Goal: Task Accomplishment & Management: Manage account settings

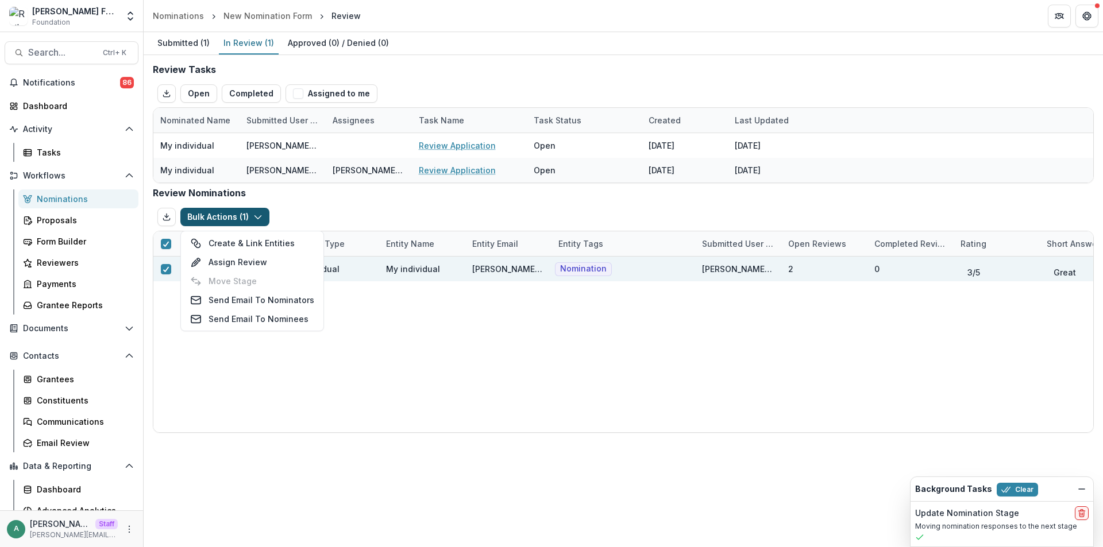
click at [292, 212] on div "Bulk Actions ( 1 ) Create & Link Entities Assign Review Move Stage Send Email T…" at bounding box center [623, 217] width 941 height 28
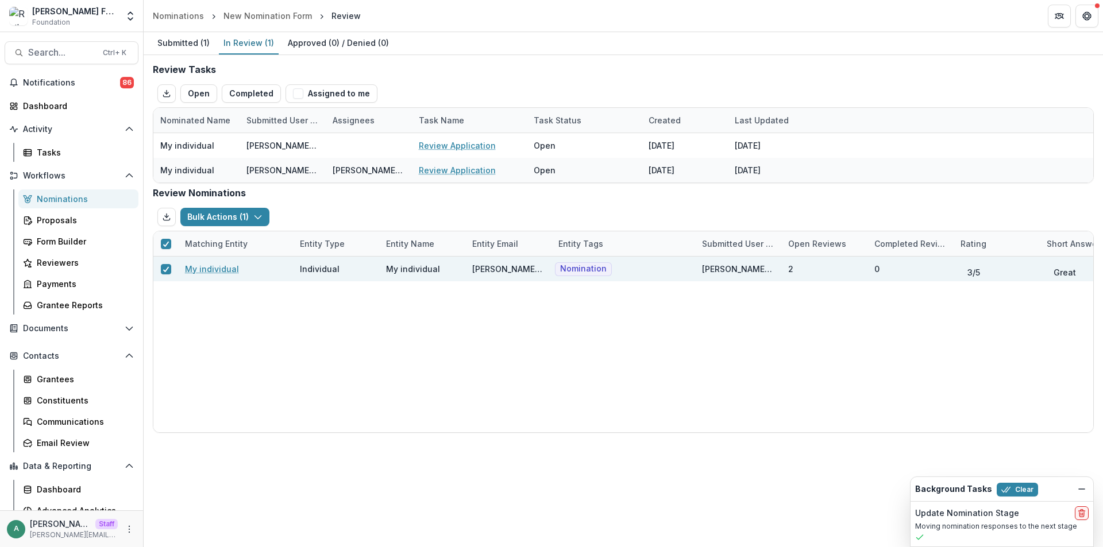
click at [455, 527] on div "Submitted ( 1 ) In Review ( 1 ) Approved ( 0 ) / Denied ( 0 ) Review Tasks Open…" at bounding box center [623, 289] width 959 height 515
click at [217, 211] on button "Bulk Actions ( 1 )" at bounding box center [224, 217] width 89 height 18
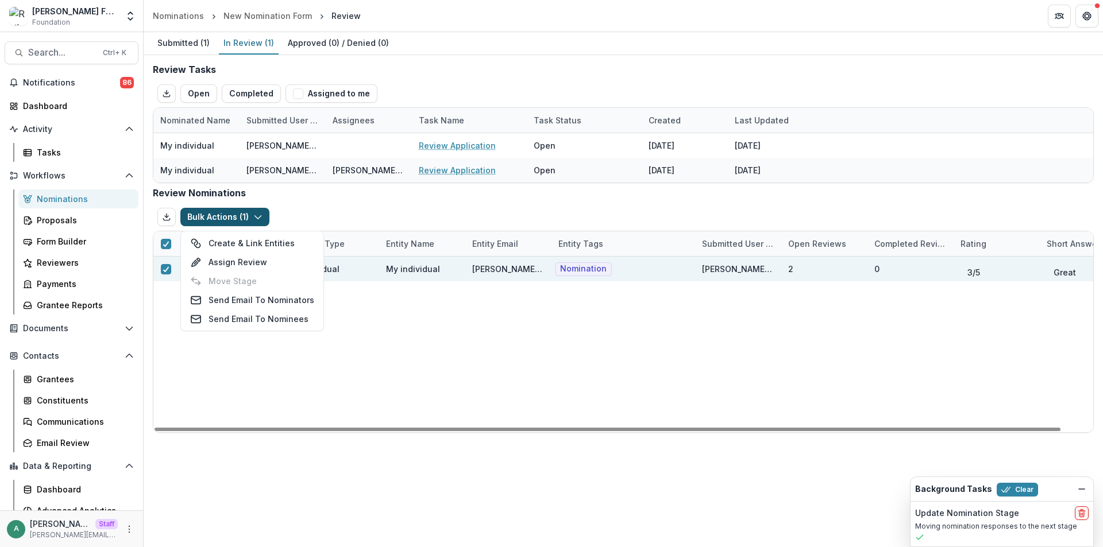
click at [221, 349] on div "My individual Individual My individual ruthwick+ind1@trytemelio.com Nomination …" at bounding box center [639, 345] width 972 height 176
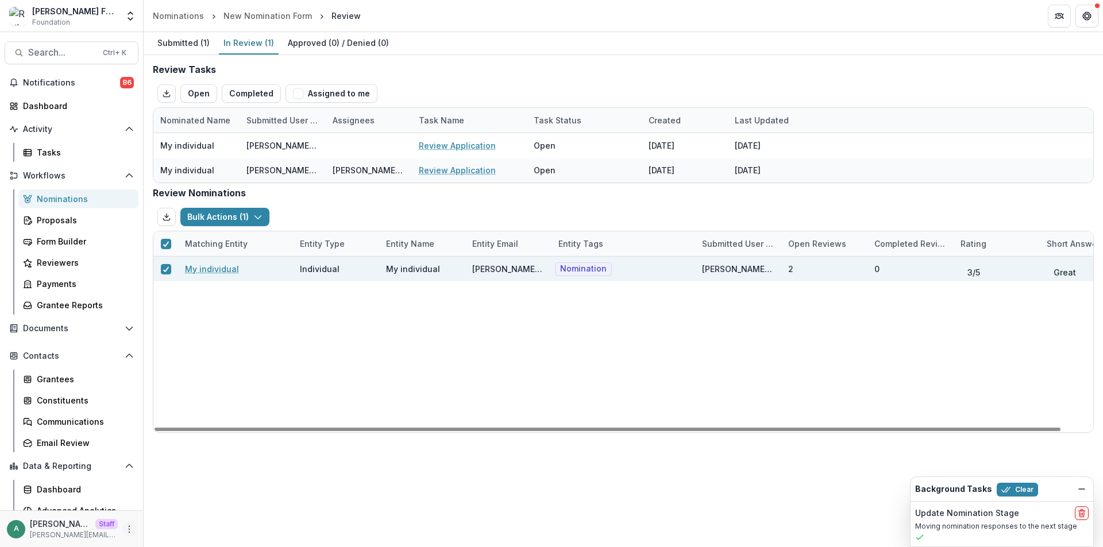
click at [126, 527] on icon "More" at bounding box center [129, 529] width 9 height 9
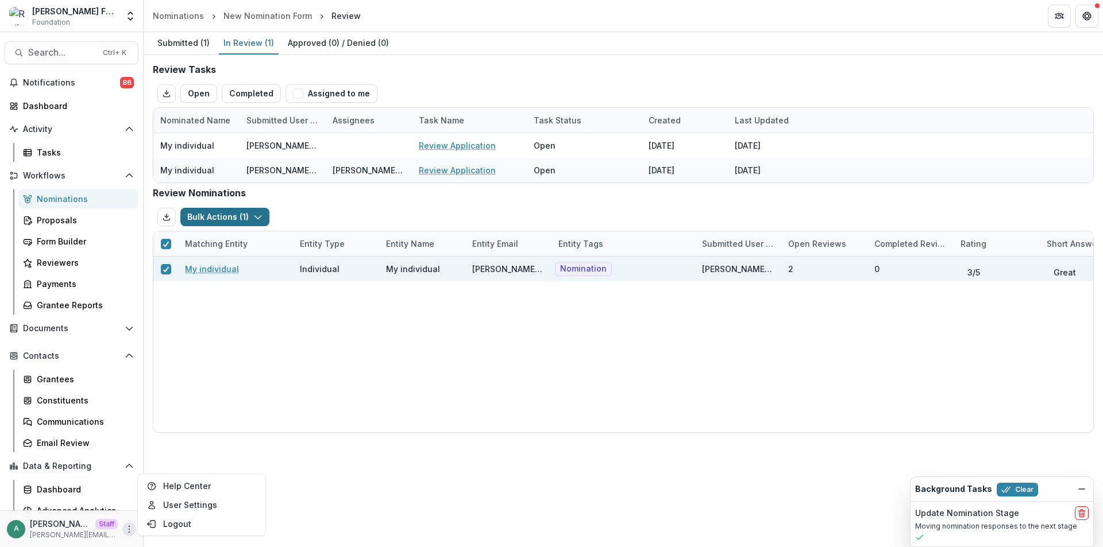
click at [254, 217] on polyline "button" at bounding box center [257, 217] width 6 height 3
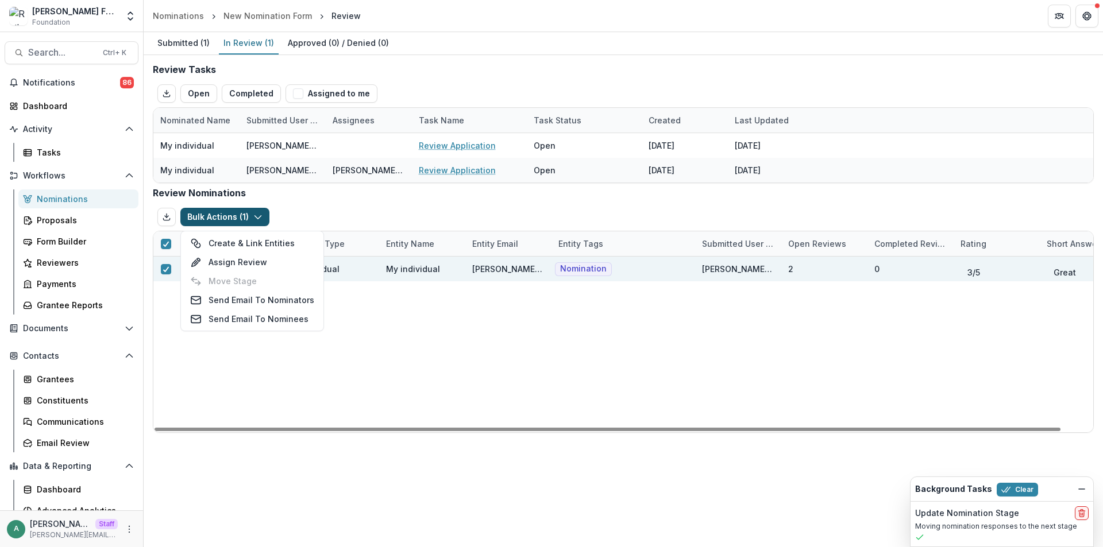
click at [587, 212] on div "Bulk Actions ( 1 ) Create & Link Entities Assign Review Move Stage Send Email T…" at bounding box center [623, 217] width 941 height 28
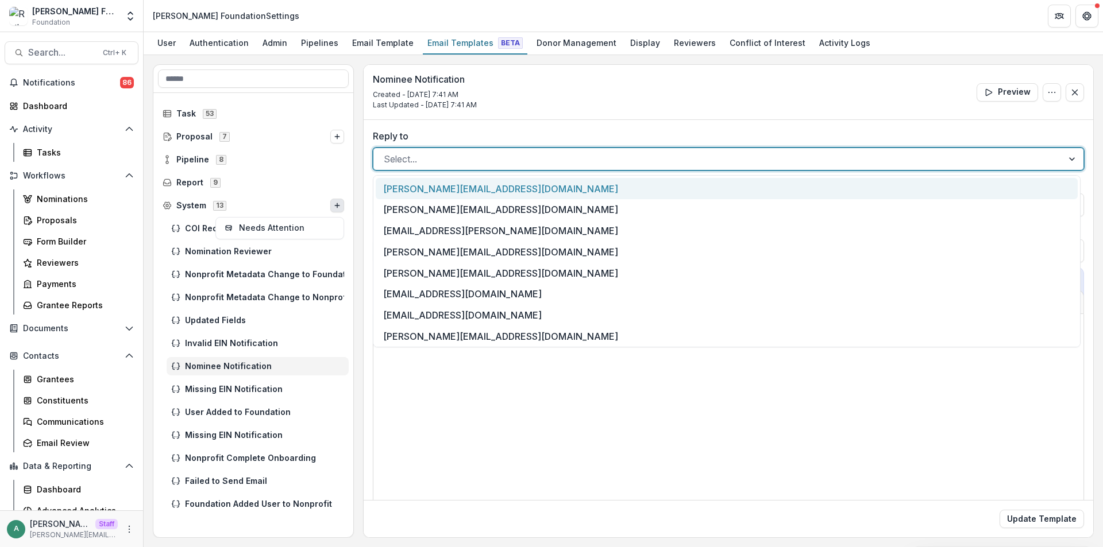
click at [424, 153] on div at bounding box center [718, 159] width 668 height 16
click at [511, 122] on div "**********" at bounding box center [728, 365] width 729 height 490
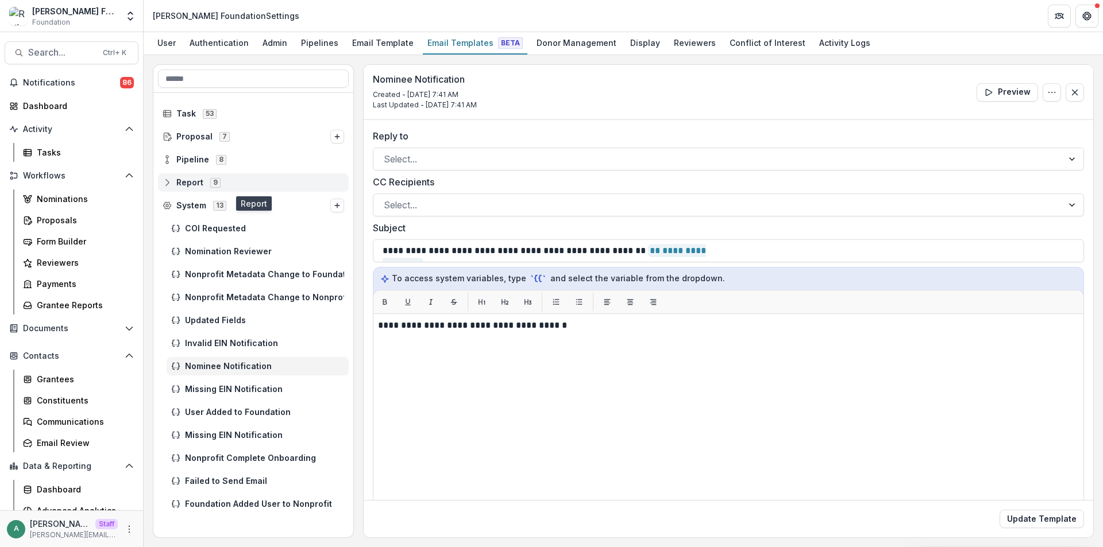
click at [171, 180] on icon at bounding box center [167, 182] width 9 height 9
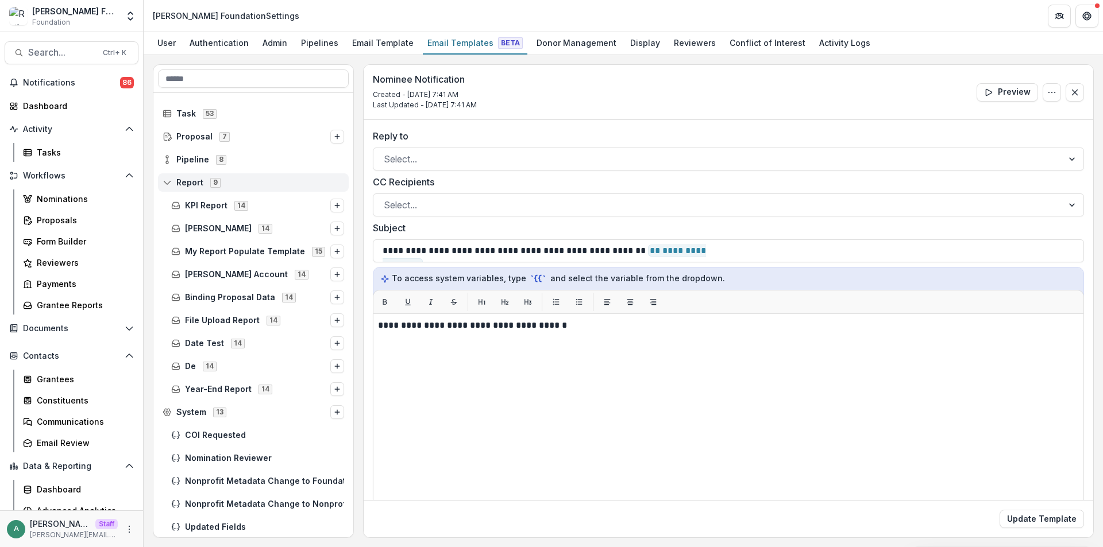
click at [167, 181] on icon at bounding box center [167, 182] width 9 height 9
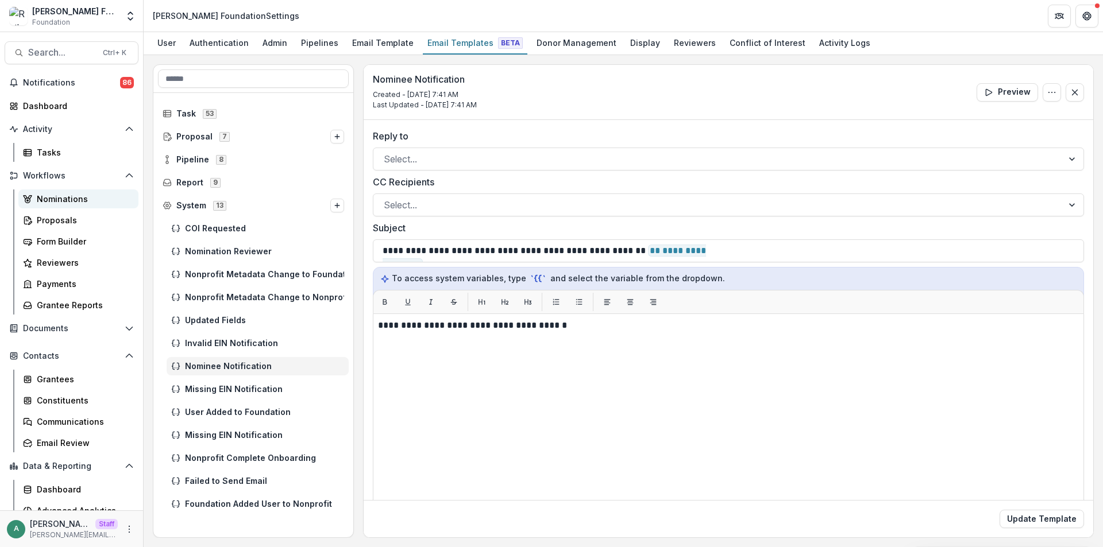
click at [61, 199] on div "Nominations" at bounding box center [83, 199] width 92 height 12
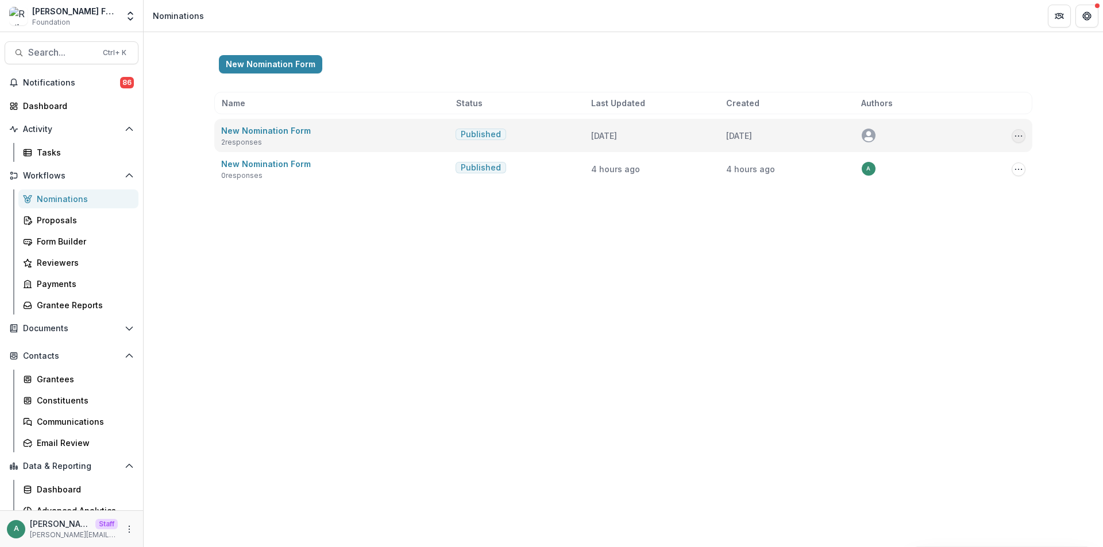
click at [1023, 140] on button "Options" at bounding box center [1018, 136] width 14 height 14
click at [968, 195] on link "View Responses" at bounding box center [960, 197] width 123 height 19
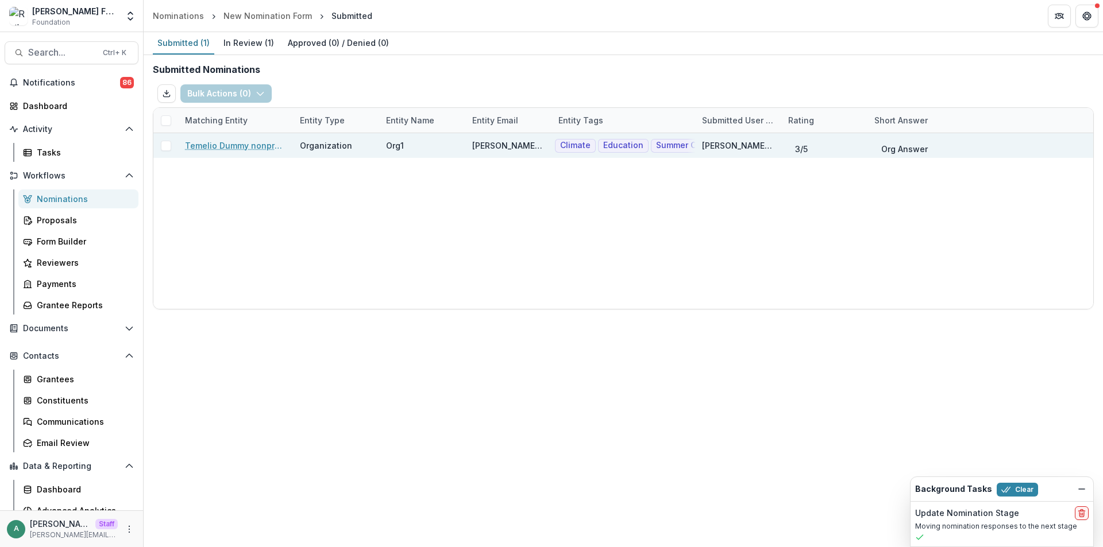
click at [165, 149] on span at bounding box center [166, 146] width 10 height 10
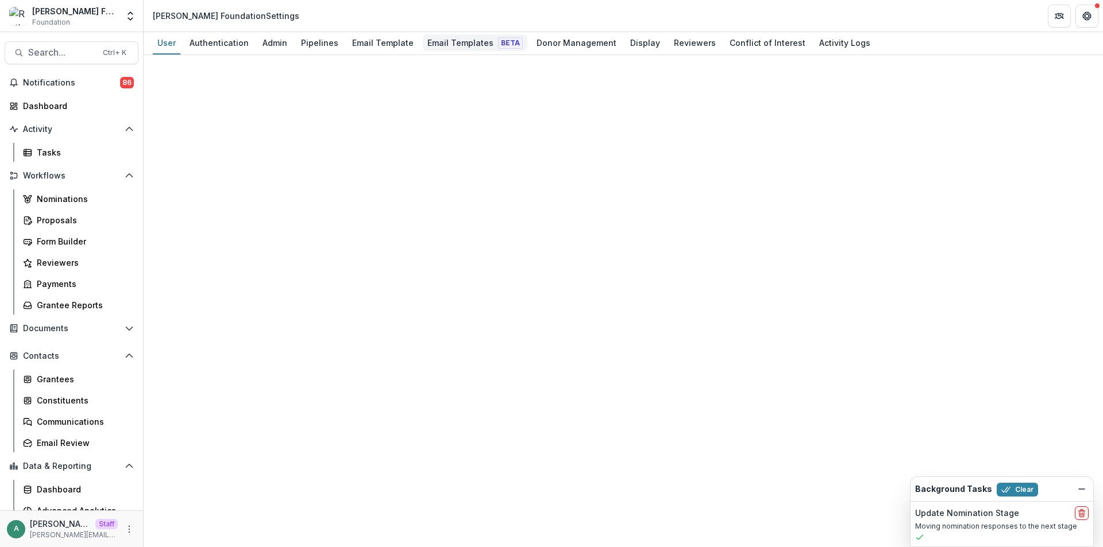
click at [471, 38] on div "Email Templates Beta" at bounding box center [475, 42] width 105 height 17
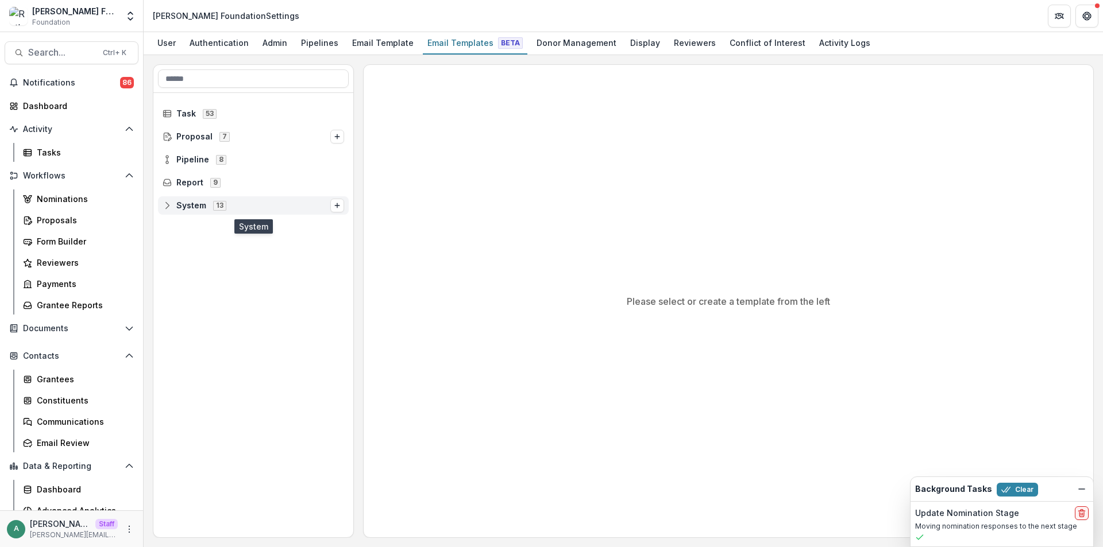
click at [165, 203] on icon at bounding box center [167, 205] width 7 height 7
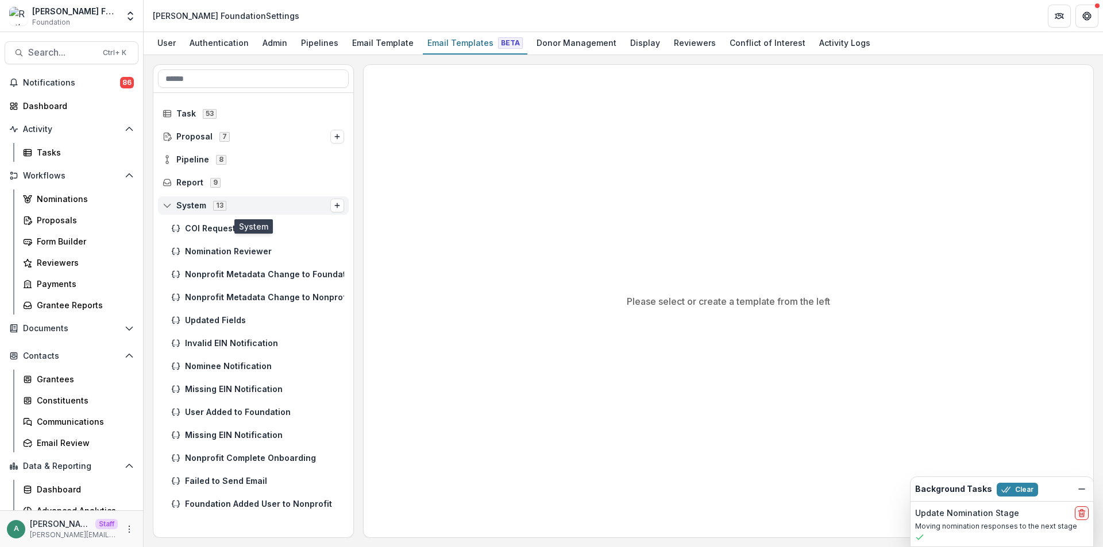
click at [162, 206] on div "System 13" at bounding box center [253, 205] width 191 height 18
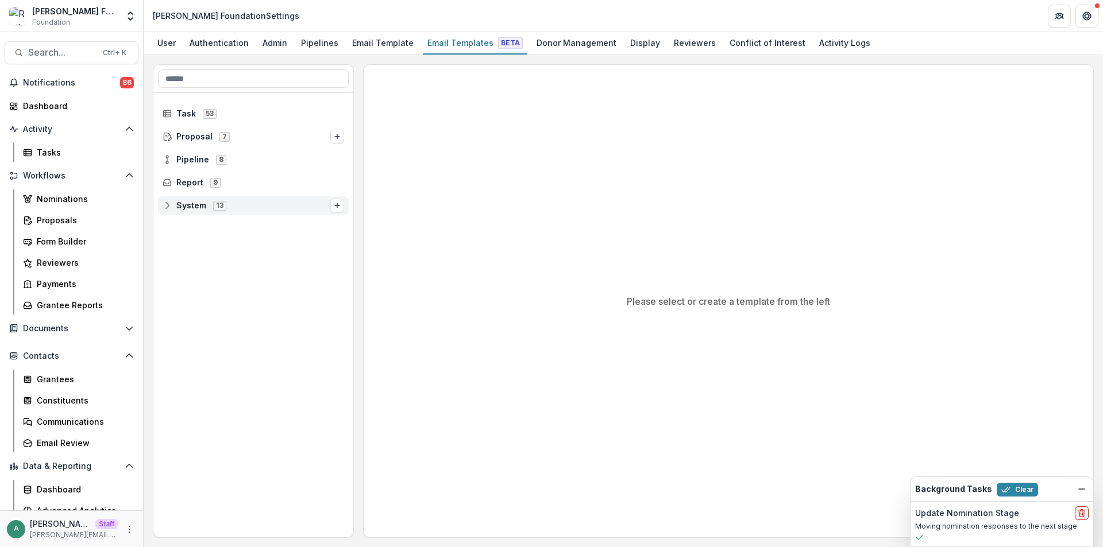
click at [162, 206] on div "System 13" at bounding box center [253, 205] width 191 height 18
